Goal: Information Seeking & Learning: Learn about a topic

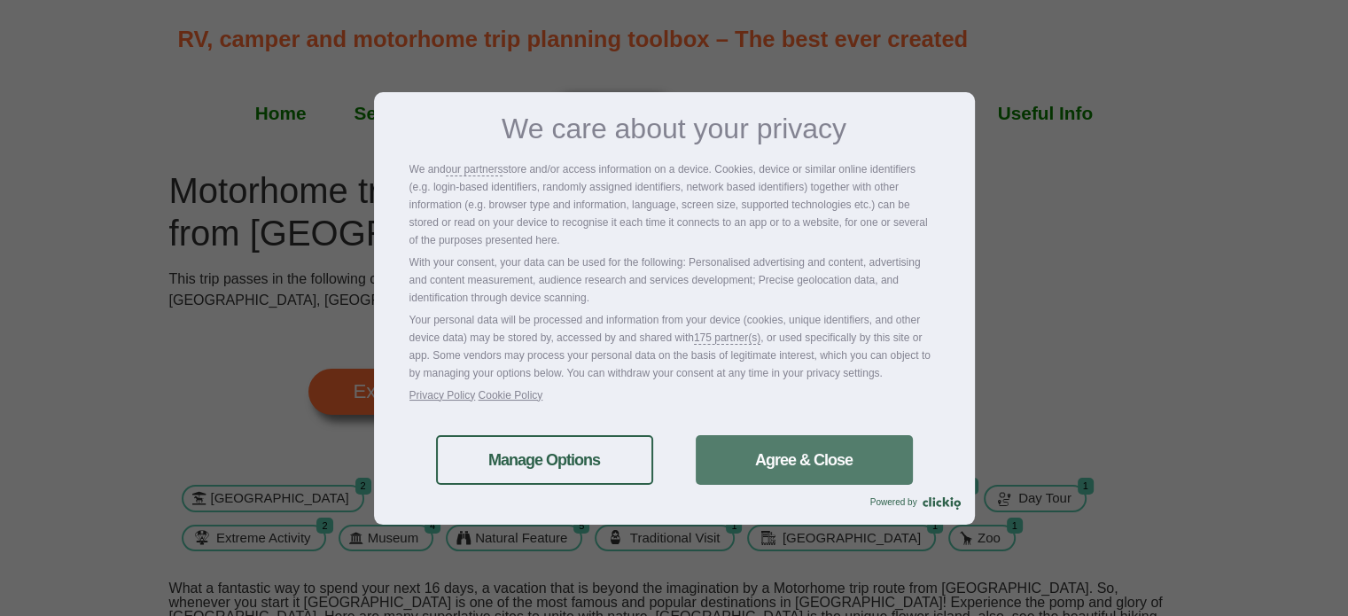
click at [776, 439] on link "Agree & Close" at bounding box center [804, 460] width 217 height 50
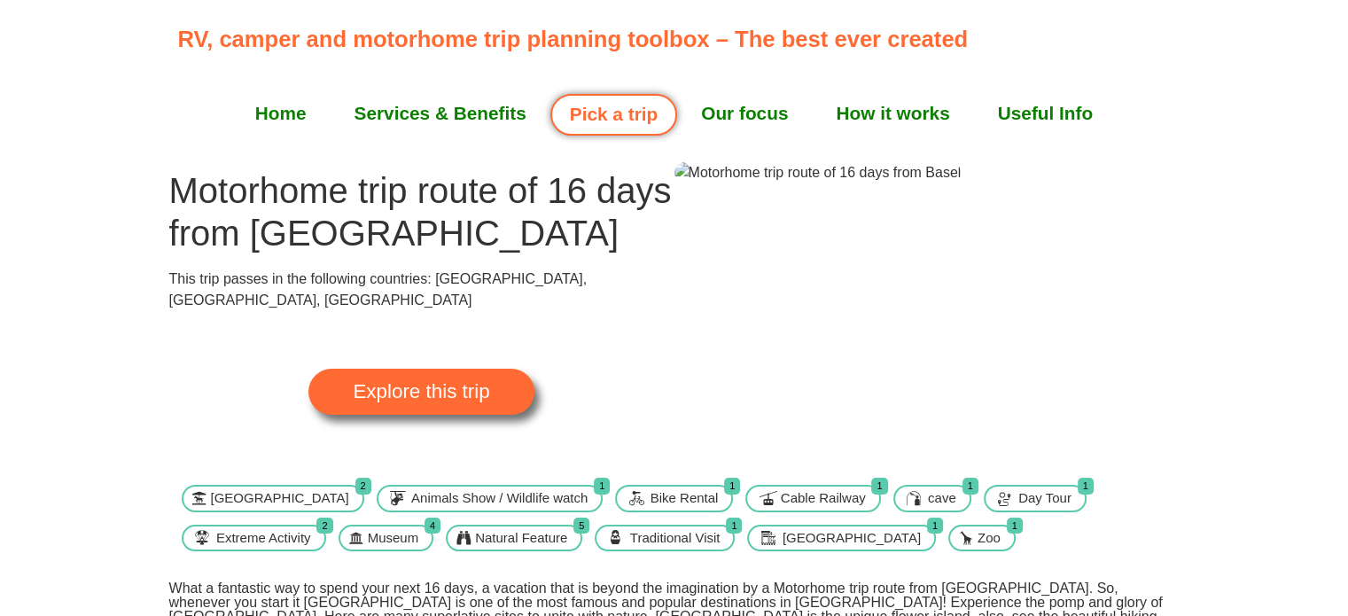
click at [962, 183] on img at bounding box center [818, 172] width 287 height 21
click at [390, 382] on span "Explore this trip" at bounding box center [421, 392] width 137 height 20
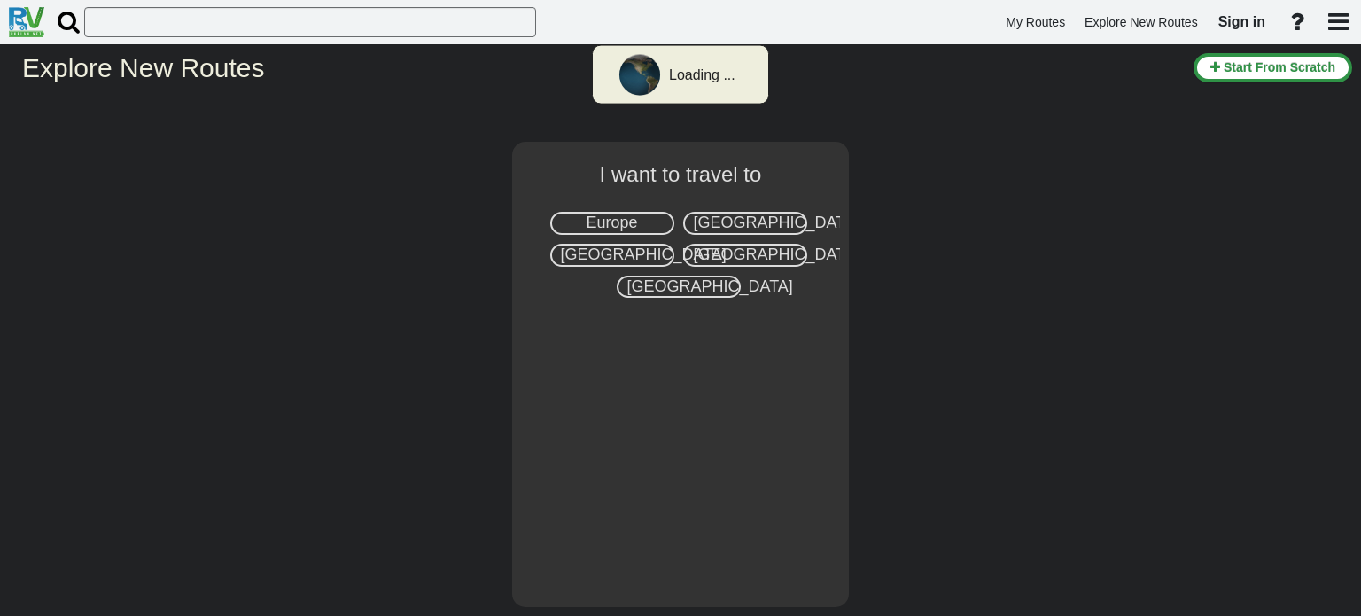
select select "number:1"
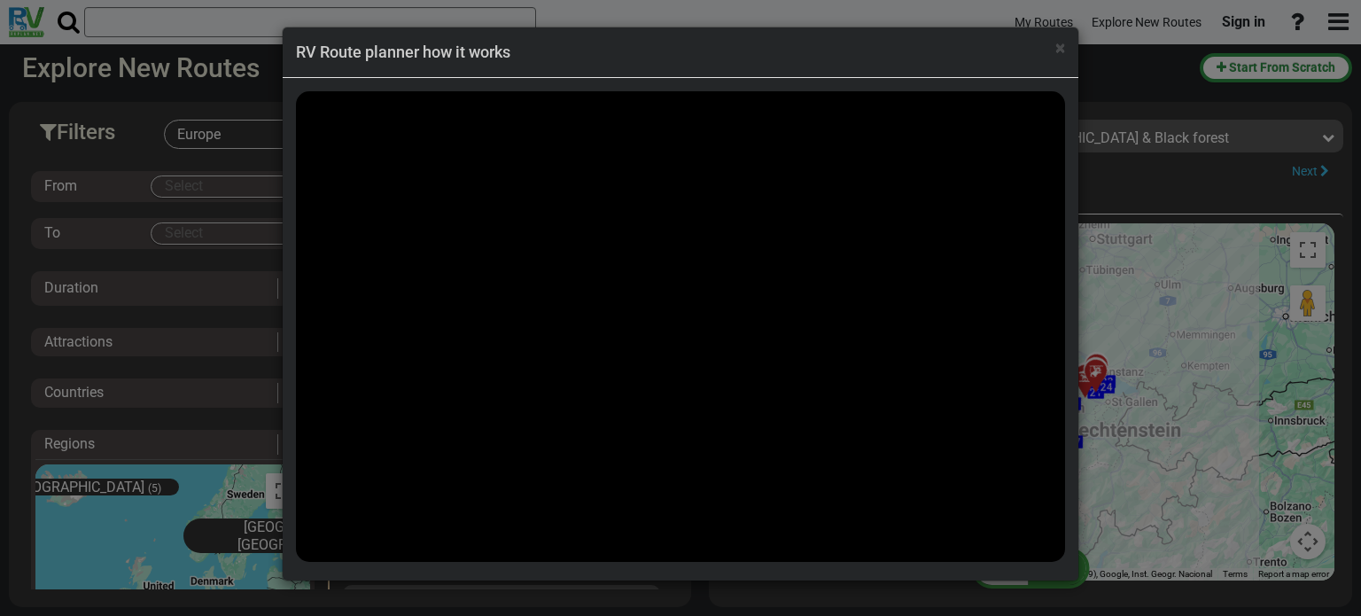
scroll to position [13997, 0]
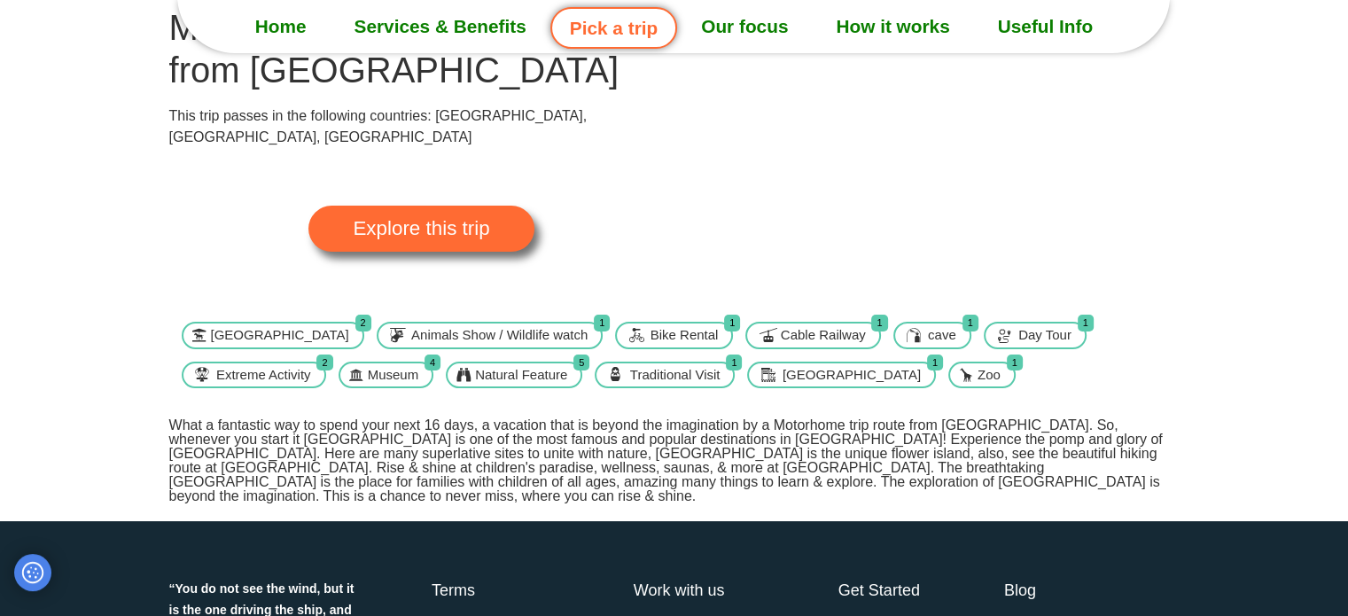
scroll to position [63, 0]
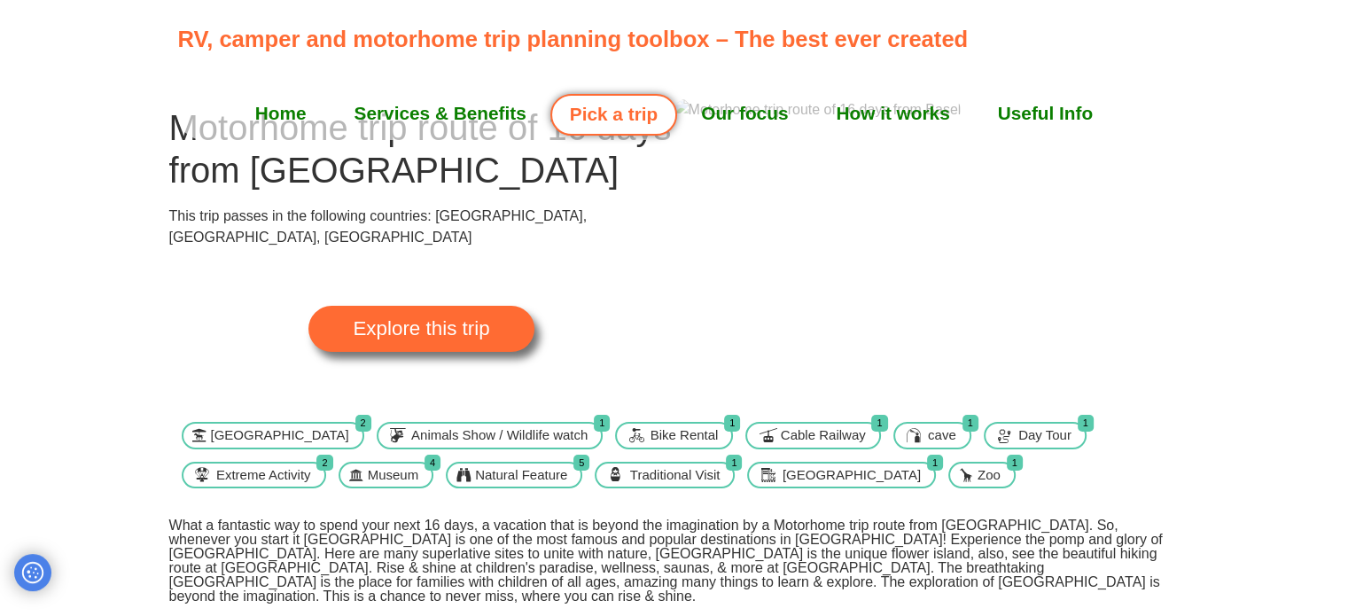
click at [957, 121] on img at bounding box center [818, 109] width 287 height 21
